Goal: Check status: Check status

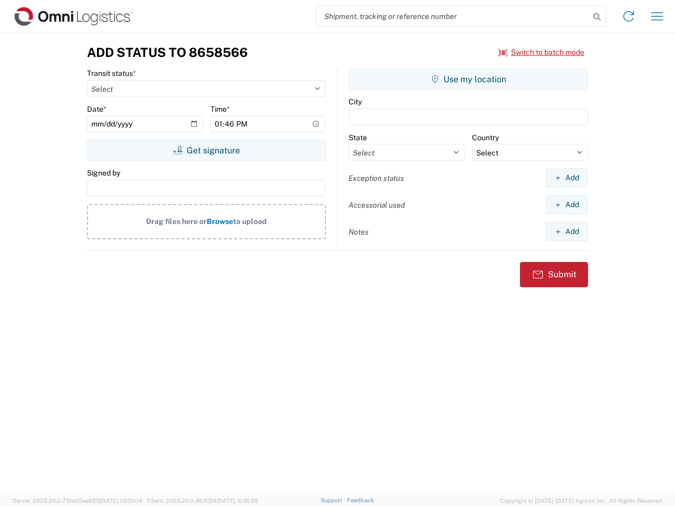
click at [453, 16] on input "search" at bounding box center [453, 16] width 273 height 20
click at [597, 17] on icon at bounding box center [597, 16] width 15 height 15
click at [629, 16] on icon at bounding box center [628, 16] width 17 height 17
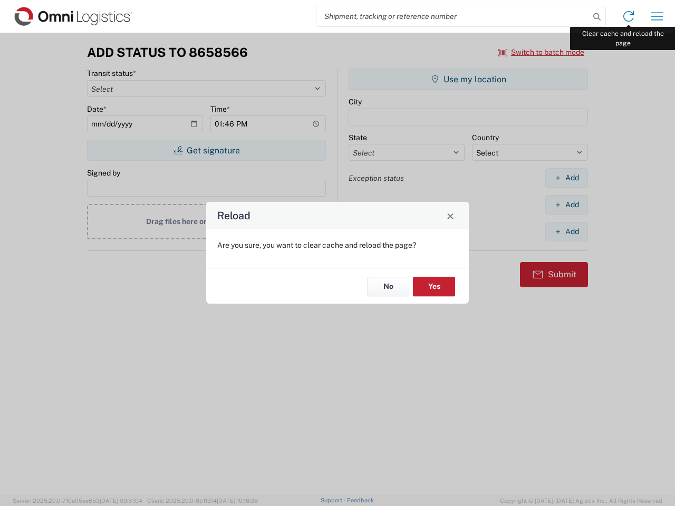
click at [657, 16] on div "Reload Are you sure, you want to clear cache and reload the page? No Yes" at bounding box center [337, 253] width 675 height 506
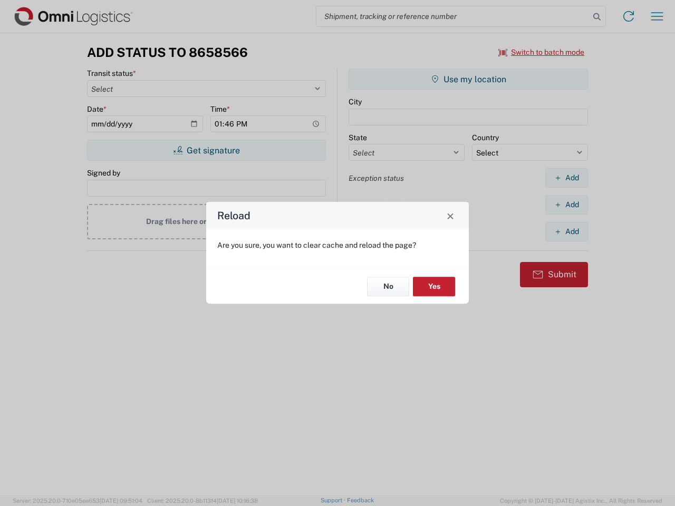
click at [542, 52] on div "Reload Are you sure, you want to clear cache and reload the page? No Yes" at bounding box center [337, 253] width 675 height 506
click at [206, 150] on div "Reload Are you sure, you want to clear cache and reload the page? No Yes" at bounding box center [337, 253] width 675 height 506
click at [468, 79] on div "Reload Are you sure, you want to clear cache and reload the page? No Yes" at bounding box center [337, 253] width 675 height 506
click at [567, 178] on div "Reload Are you sure, you want to clear cache and reload the page? No Yes" at bounding box center [337, 253] width 675 height 506
click at [567, 205] on div "Reload Are you sure, you want to clear cache and reload the page? No Yes" at bounding box center [337, 253] width 675 height 506
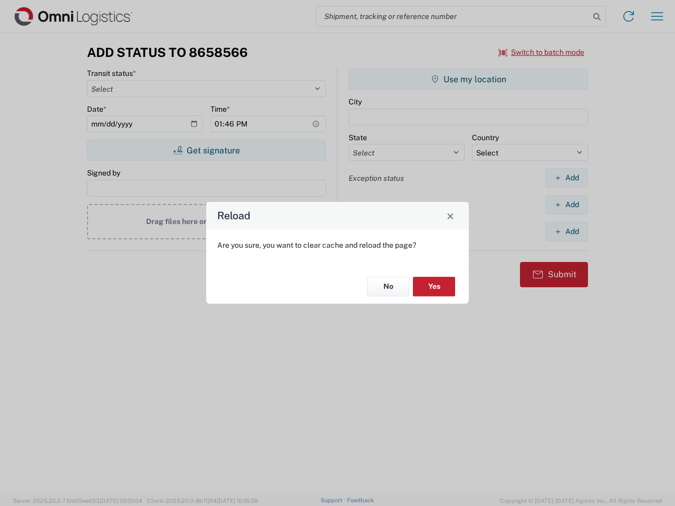
click at [567, 232] on div "Reload Are you sure, you want to clear cache and reload the page? No Yes" at bounding box center [337, 253] width 675 height 506
